Goal: Information Seeking & Learning: Find specific page/section

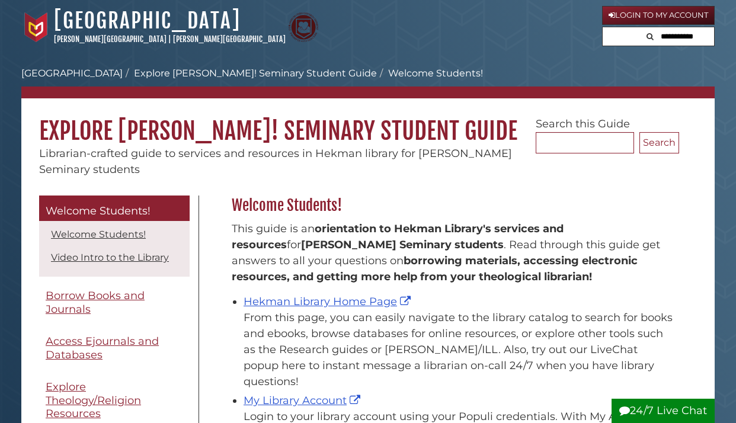
scroll to position [175, 453]
click at [295, 301] on link "Hekman Library Home Page" at bounding box center [329, 301] width 170 height 13
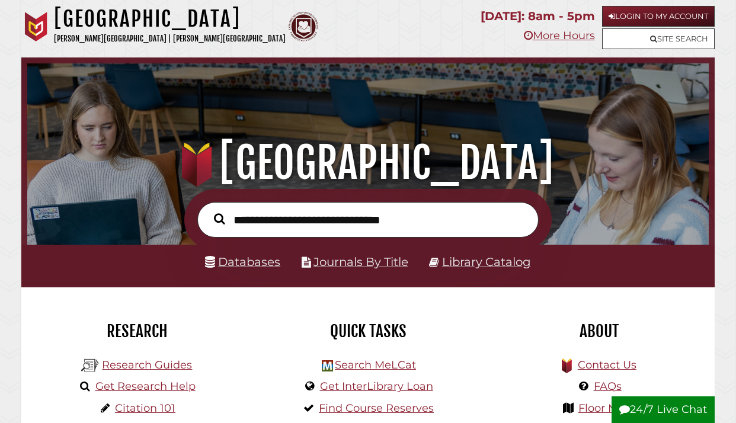
scroll to position [225, 676]
click at [261, 267] on link "Databases" at bounding box center [242, 262] width 75 height 14
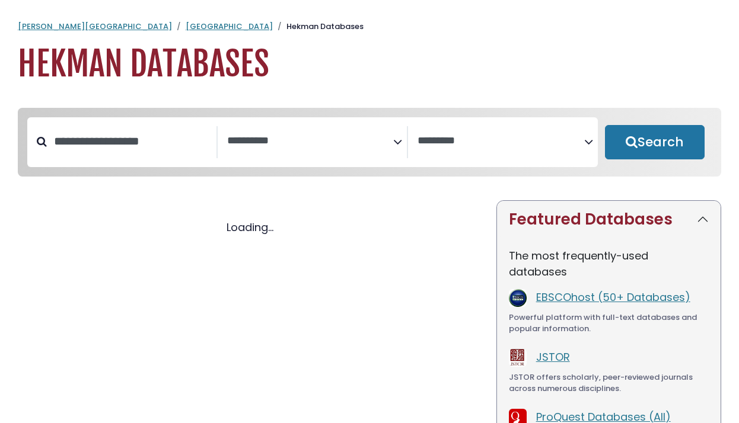
select select "Database Subject Filter"
select select "Database Vendors Filter"
select select "Database Subject Filter"
select select "Database Vendors Filter"
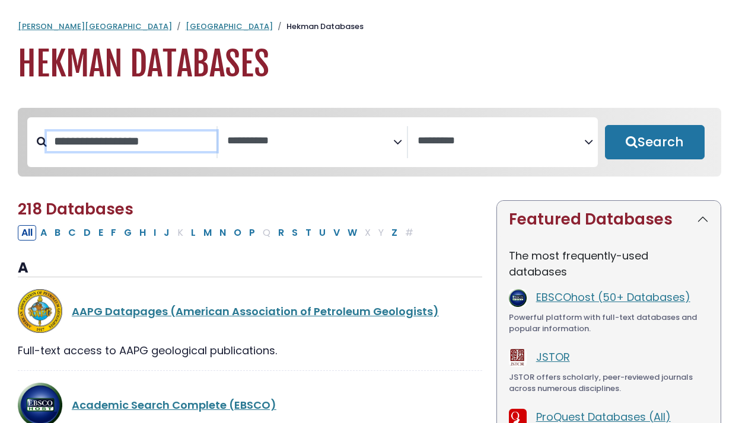
click at [140, 138] on input "Search database by title or keyword" at bounding box center [132, 142] width 170 height 20
type input "****"
click at [654, 143] on button "Search" at bounding box center [655, 142] width 100 height 34
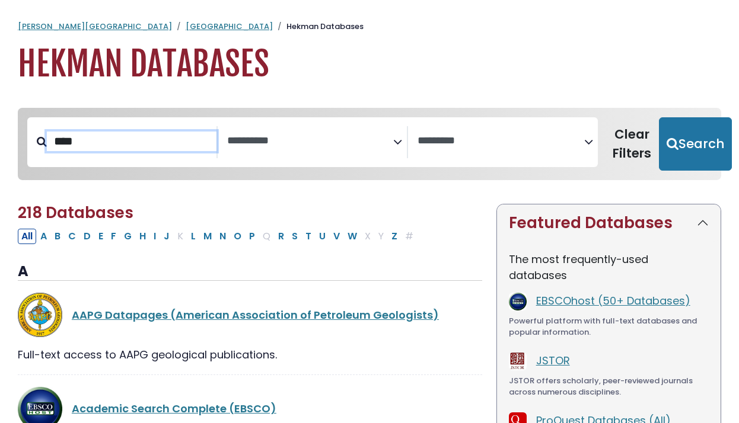
select select "Database Subject Filter"
select select "Database Vendors Filter"
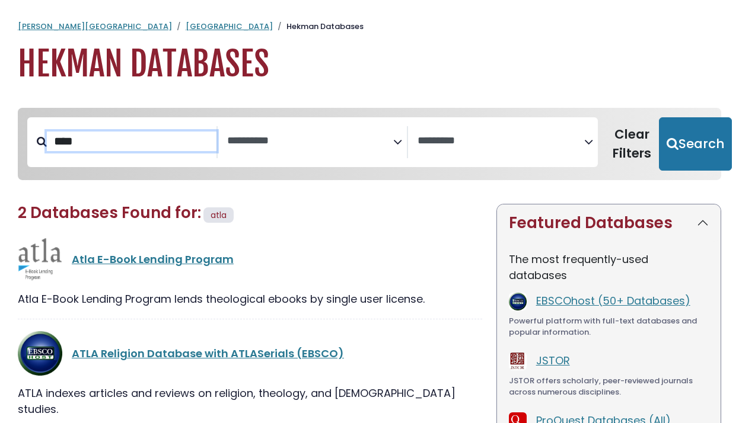
scroll to position [103, 0]
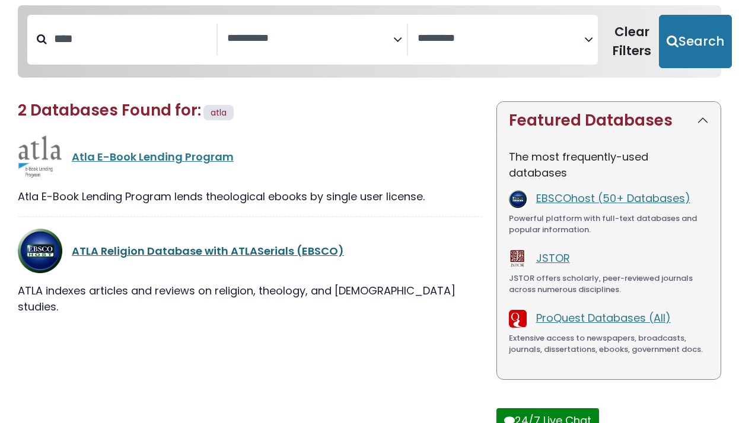
click at [196, 254] on link "ATLA Religion Database with ATLASerials (EBSCO)" at bounding box center [208, 251] width 272 height 15
